Goal: Find specific page/section: Find specific page/section

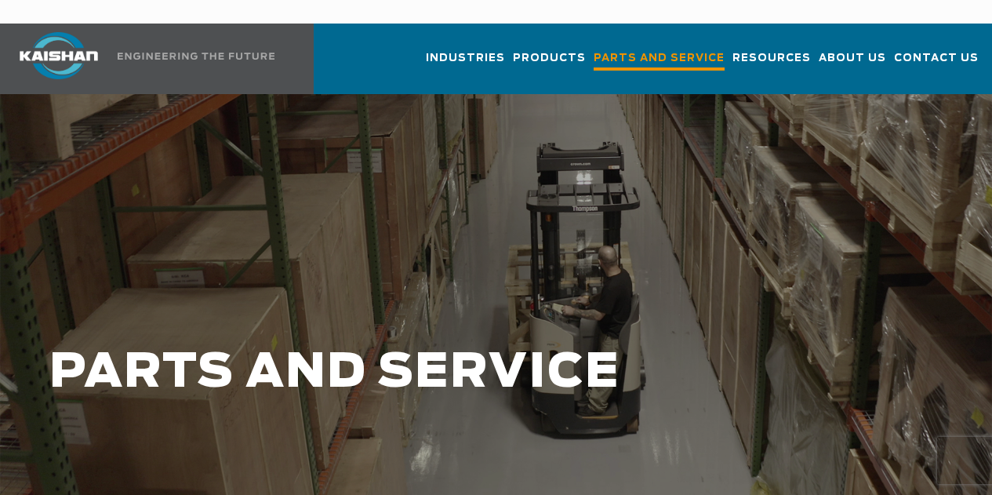
click at [601, 47] on link "Parts and Service" at bounding box center [659, 66] width 131 height 56
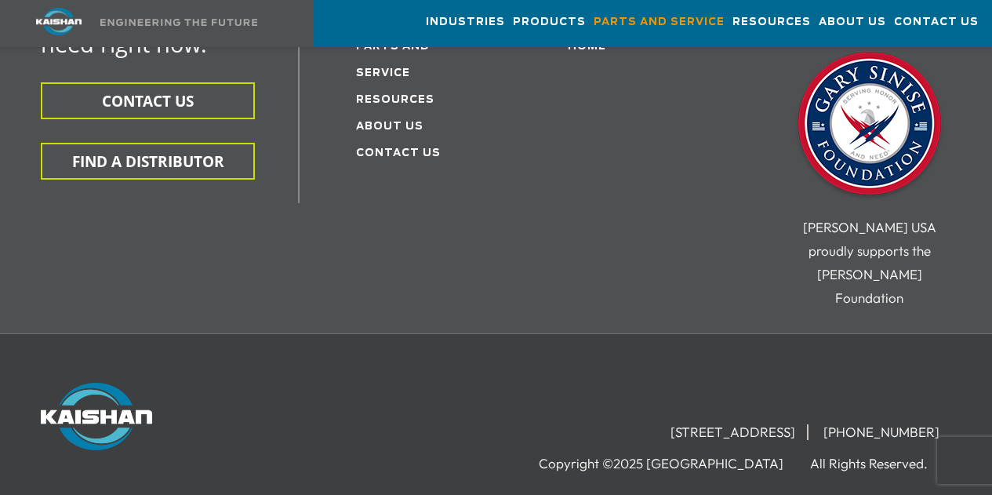
scroll to position [2222, 0]
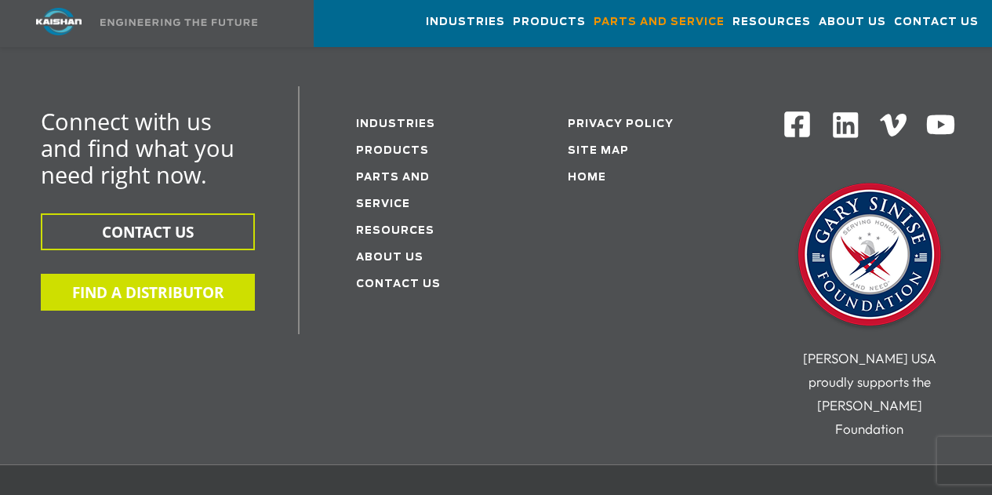
click at [158, 274] on button "FIND A DISTRIBUTOR" at bounding box center [148, 292] width 214 height 37
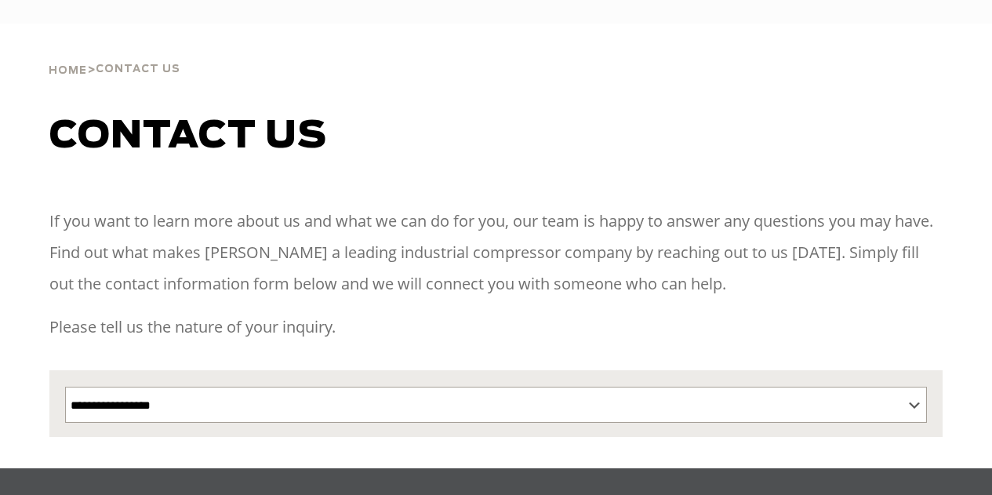
select select "**********"
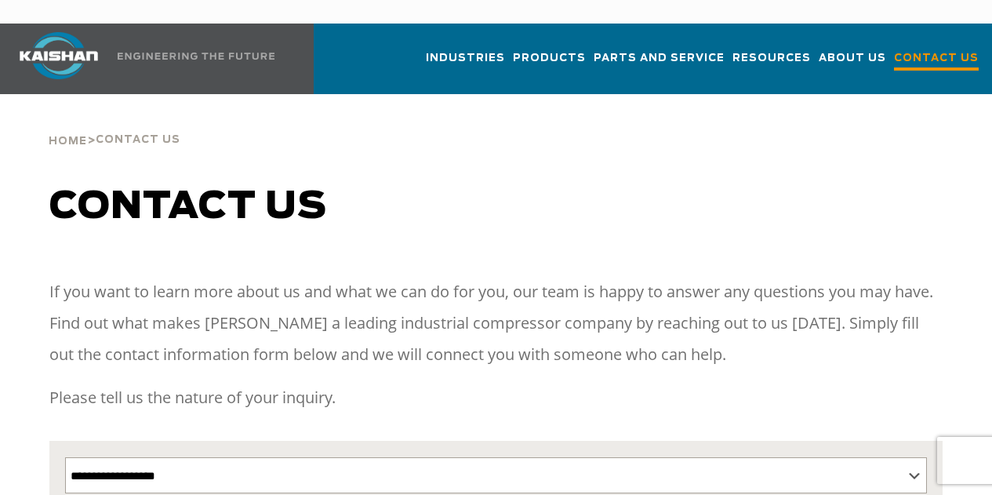
click at [926, 49] on span "Contact Us" at bounding box center [936, 59] width 85 height 21
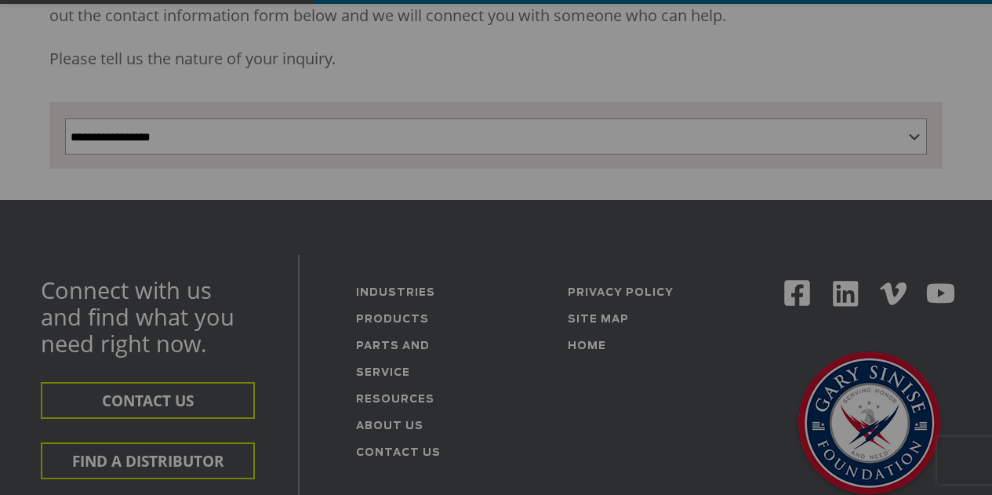
scroll to position [522, 0]
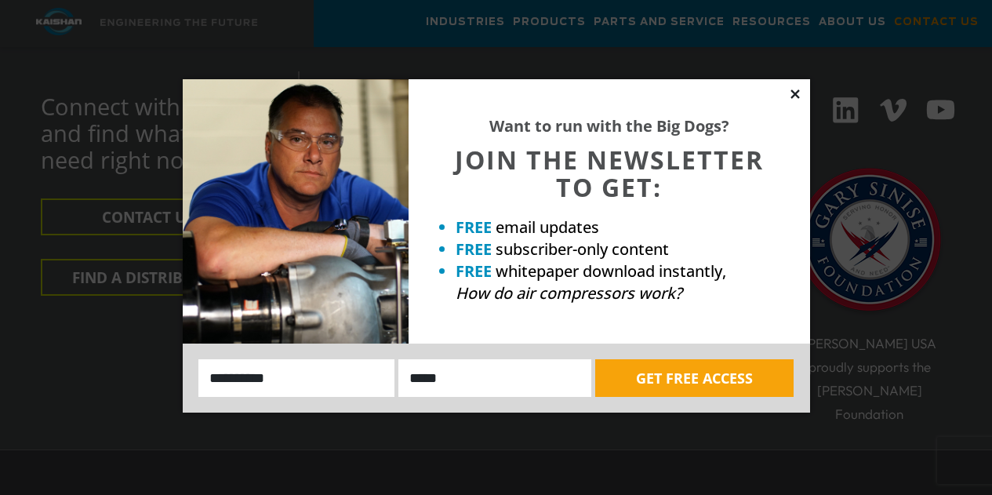
click at [795, 93] on icon at bounding box center [795, 93] width 9 height 9
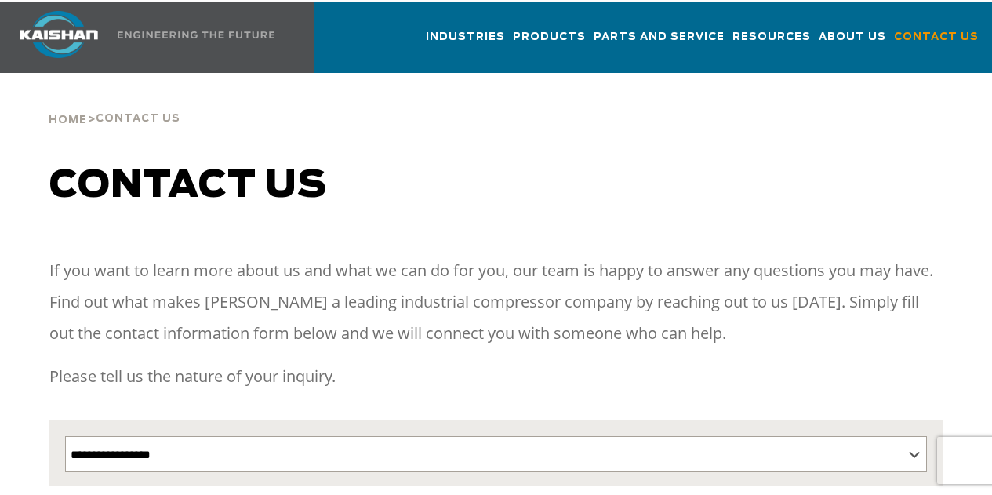
scroll to position [0, 0]
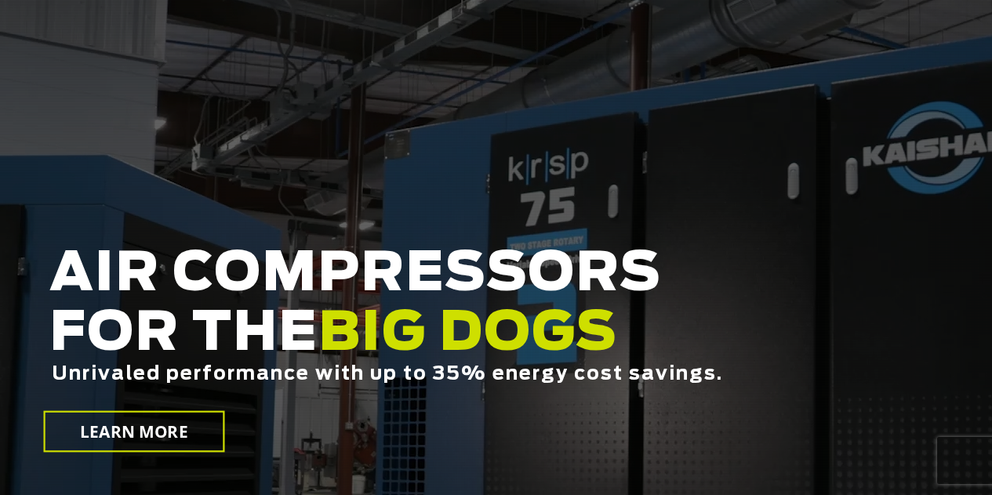
scroll to position [60, 0]
